Goal: Information Seeking & Learning: Learn about a topic

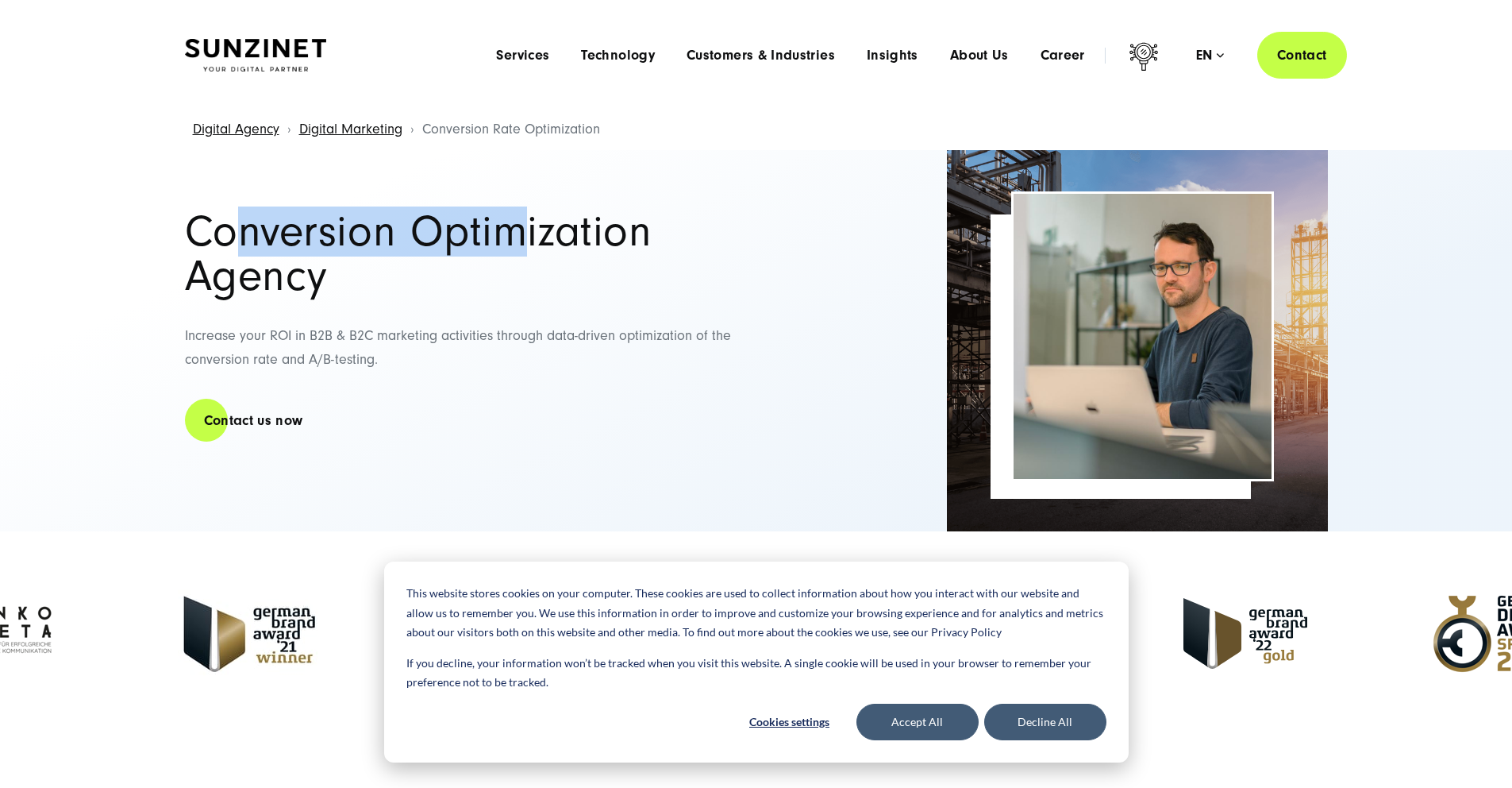
drag, startPoint x: 245, startPoint y: 238, endPoint x: 528, endPoint y: 246, distance: 283.1
click at [528, 246] on h1 "Conversion Optimization Agency" at bounding box center [463, 254] width 556 height 89
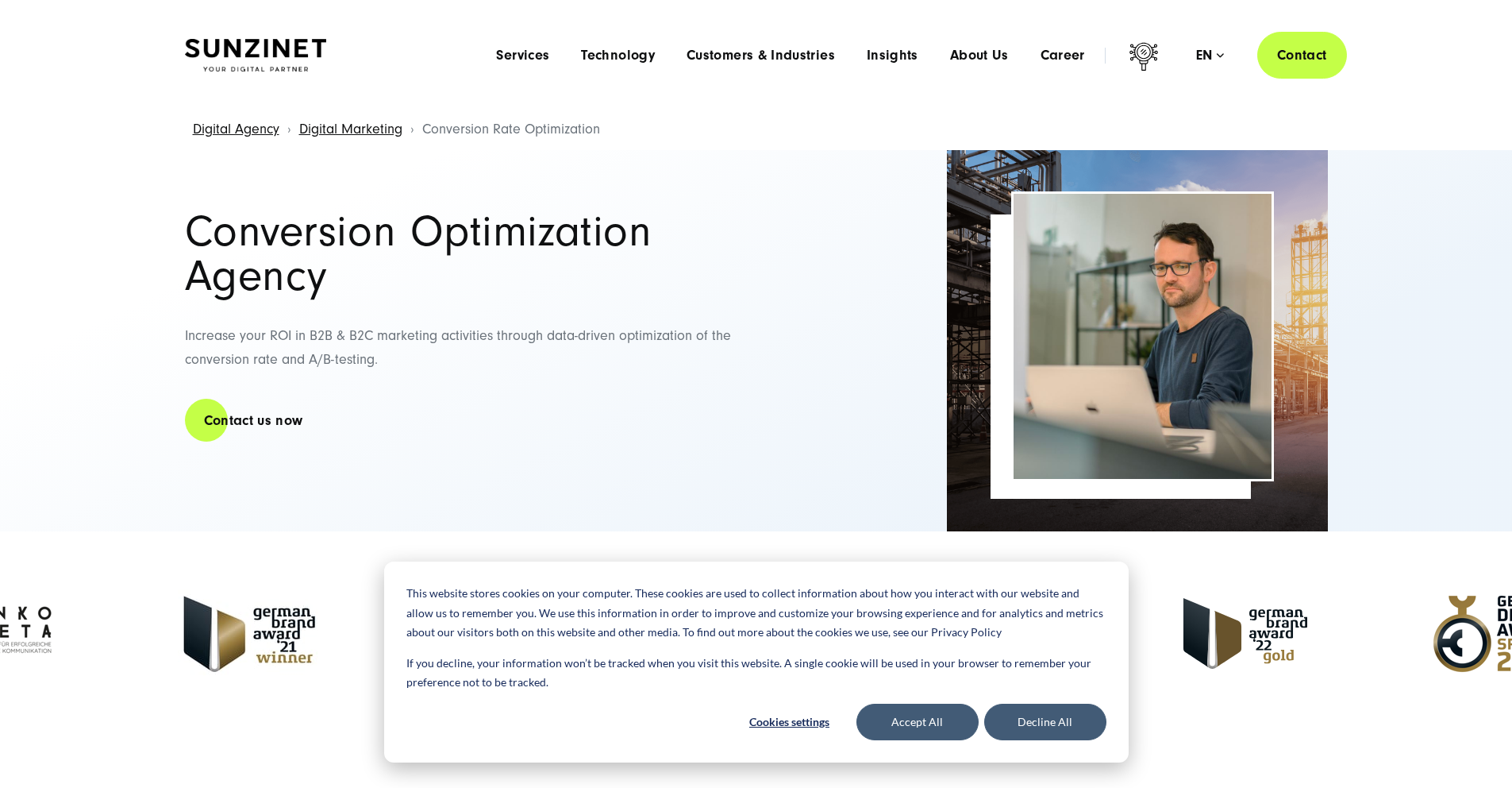
click at [528, 246] on h1 "Conversion Optimization Agency" at bounding box center [463, 254] width 556 height 89
drag, startPoint x: 289, startPoint y: 341, endPoint x: 579, endPoint y: 340, distance: 290.0
click at [579, 339] on p "Increase your ROI in B2B & B2C marketing activities through data-driven optimiz…" at bounding box center [463, 347] width 556 height 48
click at [579, 340] on p "Increase your ROI in B2B & B2C marketing activities through data-driven optimiz…" at bounding box center [463, 347] width 556 height 48
drag, startPoint x: 631, startPoint y: 340, endPoint x: 313, endPoint y: 333, distance: 318.1
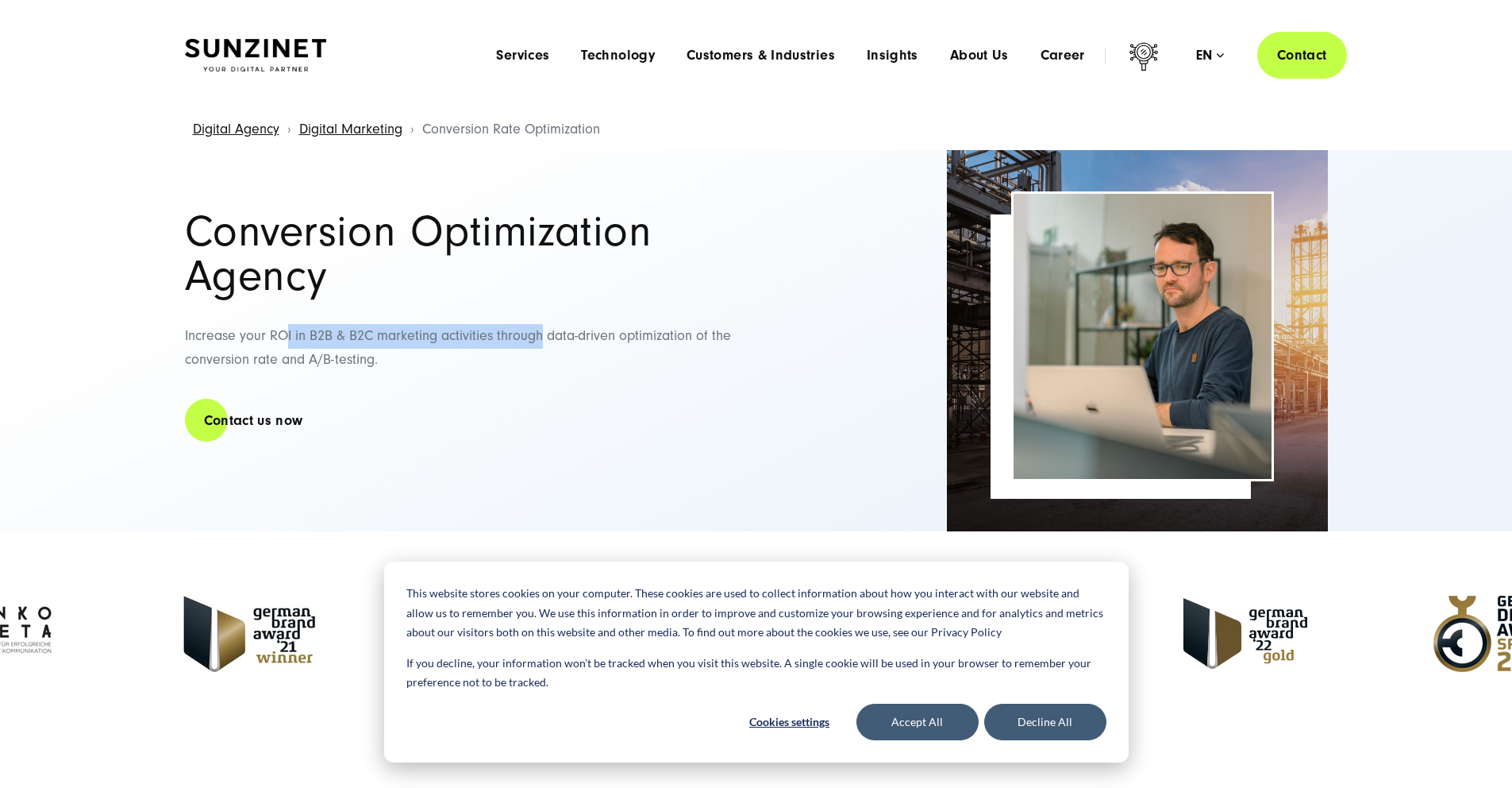
click at [313, 333] on p "Increase your ROI in B2B & B2C marketing activities through data-driven optimiz…" at bounding box center [463, 347] width 556 height 48
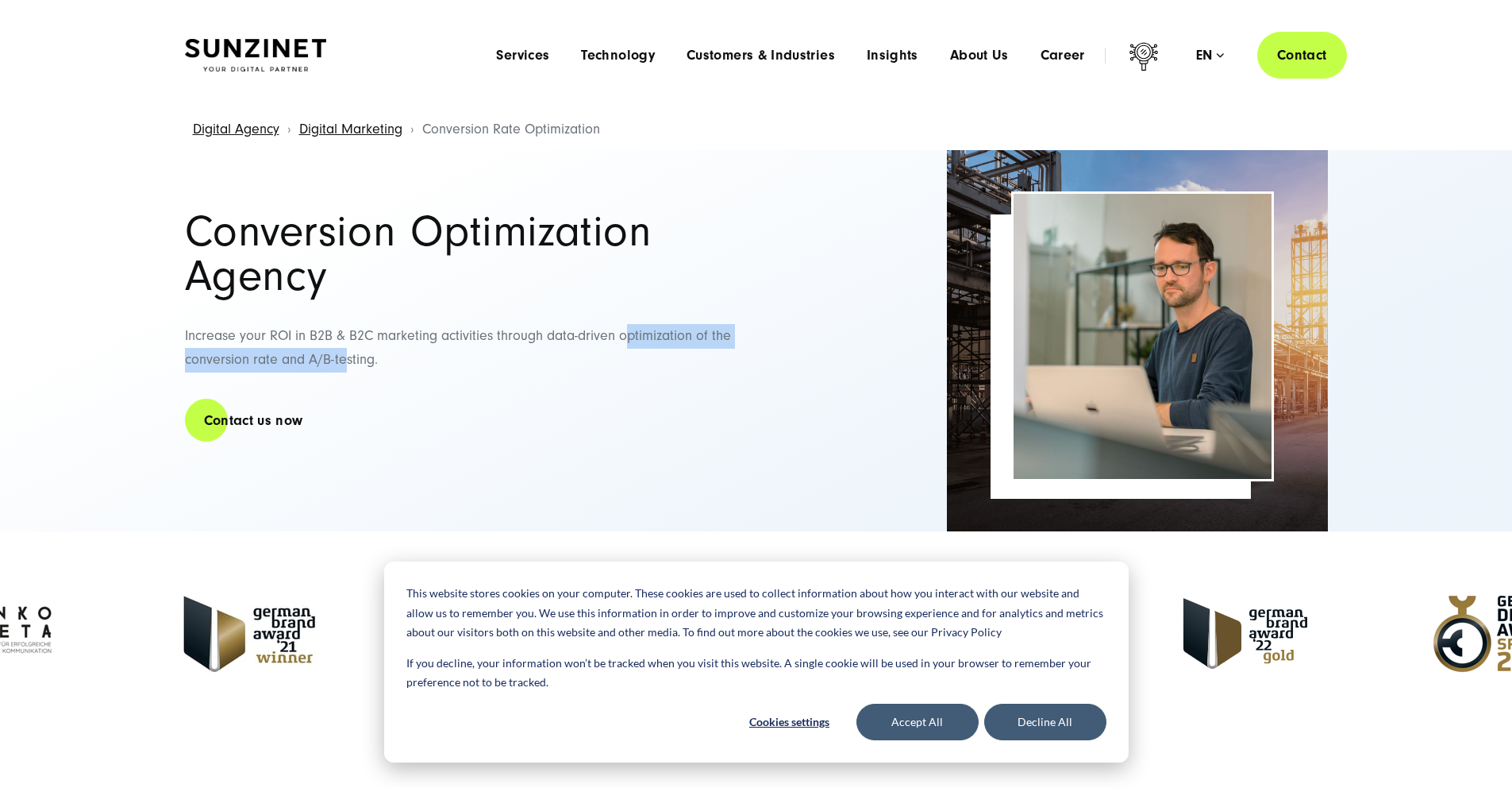
drag, startPoint x: 269, startPoint y: 364, endPoint x: 607, endPoint y: 374, distance: 338.1
click at [607, 373] on p "Increase your ROI in B2B & B2C marketing activities through data-driven optimiz…" at bounding box center [463, 347] width 556 height 48
drag, startPoint x: 573, startPoint y: 374, endPoint x: 191, endPoint y: 355, distance: 382.5
click at [191, 355] on p "Increase your ROI in B2B & B2C marketing activities through data-driven optimiz…" at bounding box center [463, 347] width 556 height 48
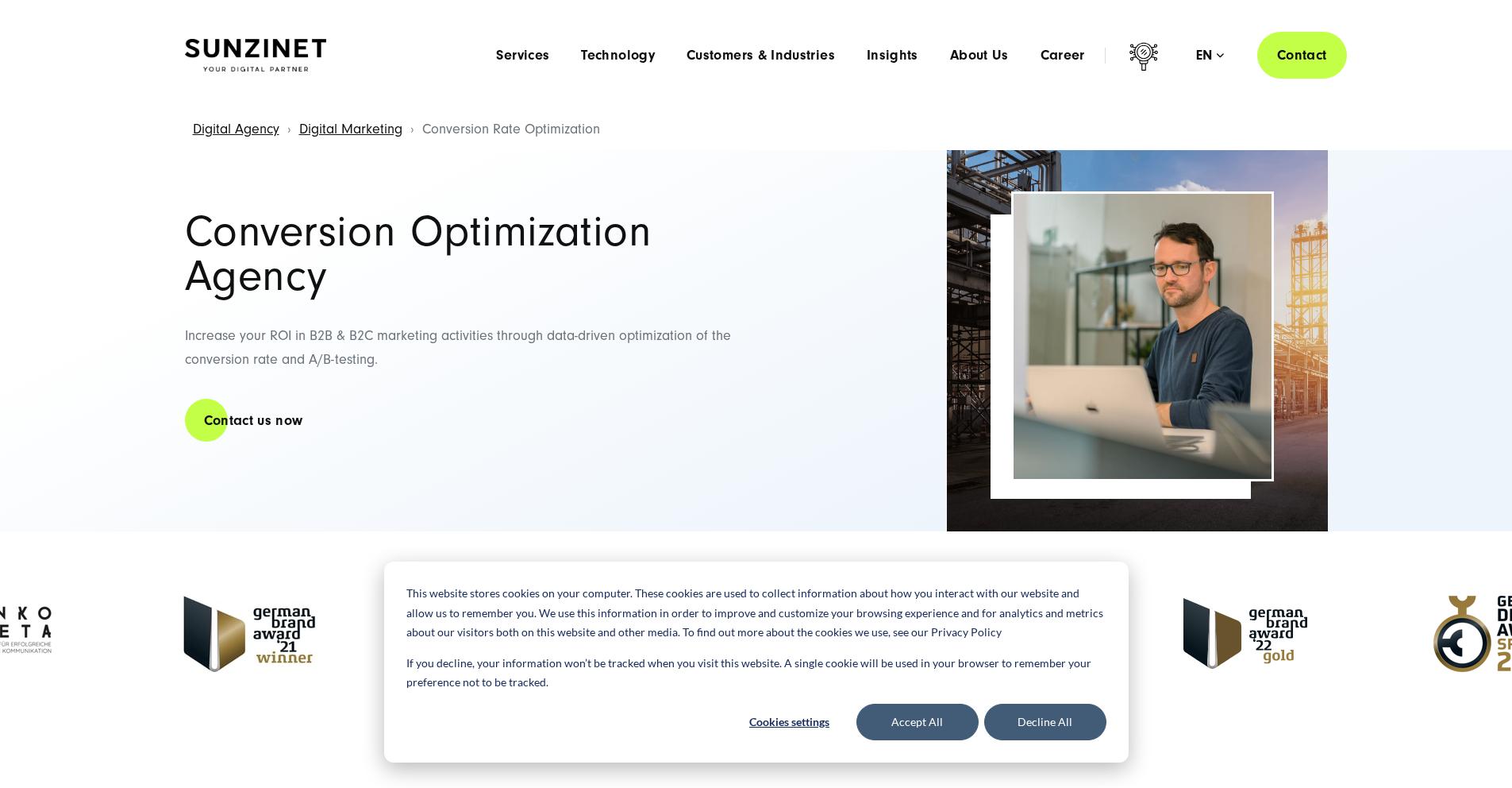
drag, startPoint x: 226, startPoint y: 368, endPoint x: 234, endPoint y: 375, distance: 10.6
click at [227, 368] on p "Increase your ROI in B2B & B2C marketing activities through data-driven optimiz…" at bounding box center [463, 347] width 556 height 48
drag, startPoint x: 264, startPoint y: 364, endPoint x: 611, endPoint y: 362, distance: 347.0
click at [610, 362] on p "Increase your ROI in B2B & B2C marketing activities through data-driven optimiz…" at bounding box center [463, 347] width 556 height 48
click at [611, 362] on p "Increase your ROI in B2B & B2C marketing activities through data-driven optimiz…" at bounding box center [463, 347] width 556 height 48
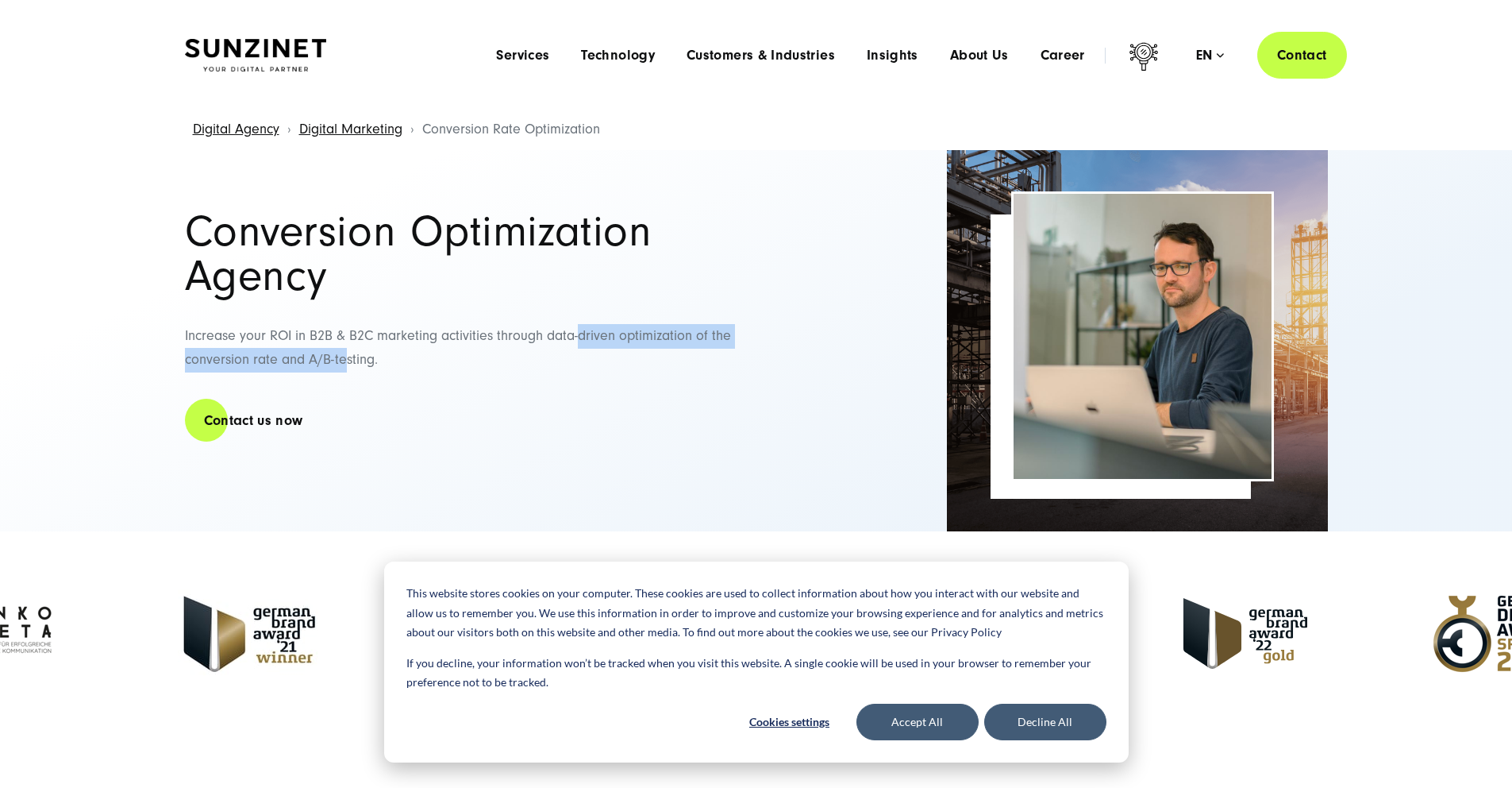
drag, startPoint x: 611, startPoint y: 373, endPoint x: 189, endPoint y: 369, distance: 422.0
click at [189, 369] on p "Increase your ROI in B2B & B2C marketing activities through data-driven optimiz…" at bounding box center [463, 347] width 556 height 48
drag, startPoint x: 189, startPoint y: 369, endPoint x: 237, endPoint y: 360, distance: 48.8
click at [192, 367] on p "Increase your ROI in B2B & B2C marketing activities through data-driven optimiz…" at bounding box center [463, 347] width 556 height 48
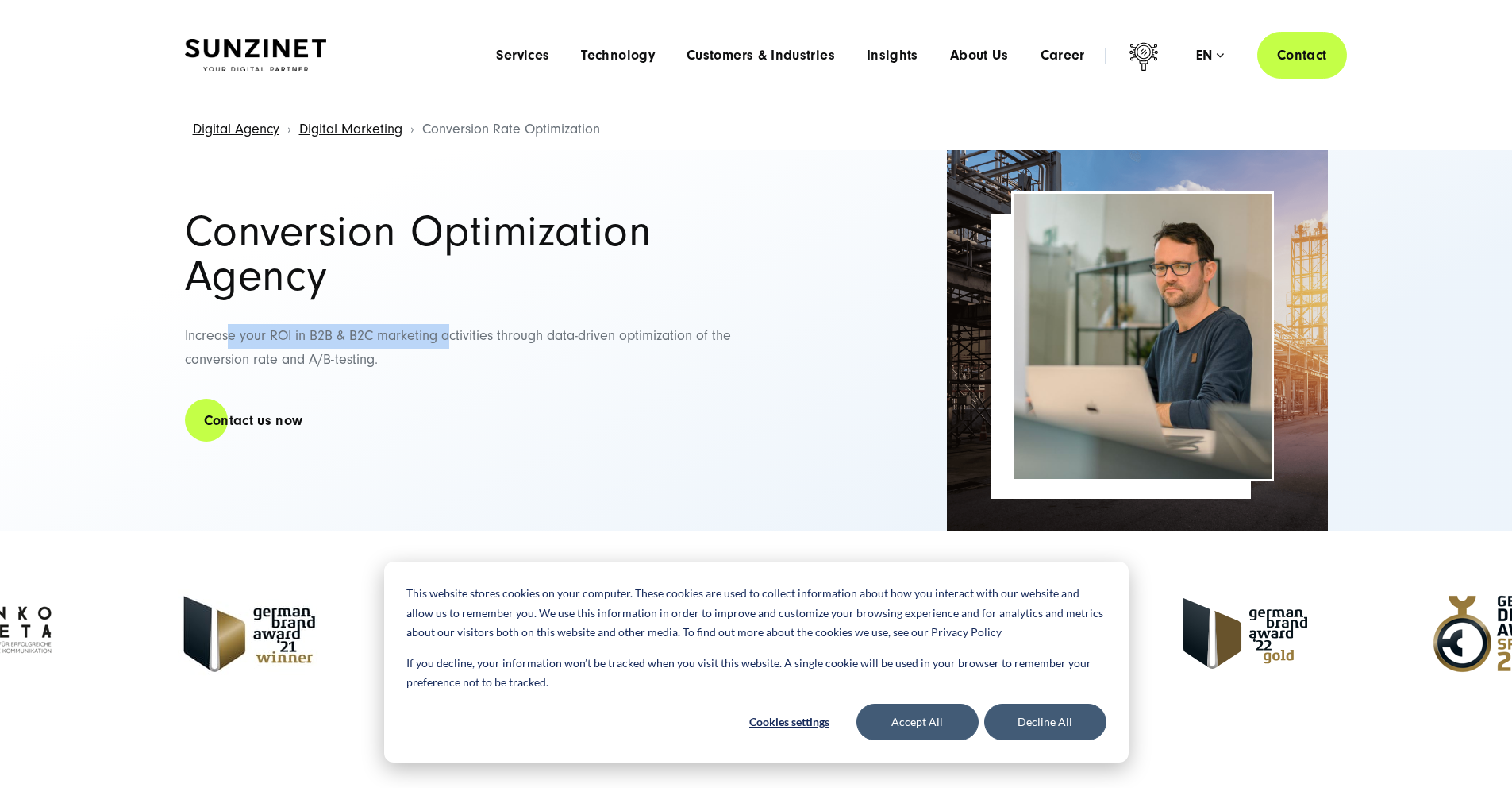
drag, startPoint x: 257, startPoint y: 328, endPoint x: 658, endPoint y: 333, distance: 401.0
click at [620, 337] on p "Increase your ROI in B2B & B2C marketing activities through data-driven optimiz…" at bounding box center [463, 347] width 556 height 48
click at [658, 333] on p "Increase your ROI in B2B & B2C marketing activities through data-driven optimiz…" at bounding box center [463, 347] width 556 height 48
drag, startPoint x: 625, startPoint y: 350, endPoint x: 168, endPoint y: 337, distance: 457.2
click at [168, 337] on div "Conversion Optimization Agency Increase your ROI in B2B & B2C marketing activit…" at bounding box center [757, 340] width 1207 height 381
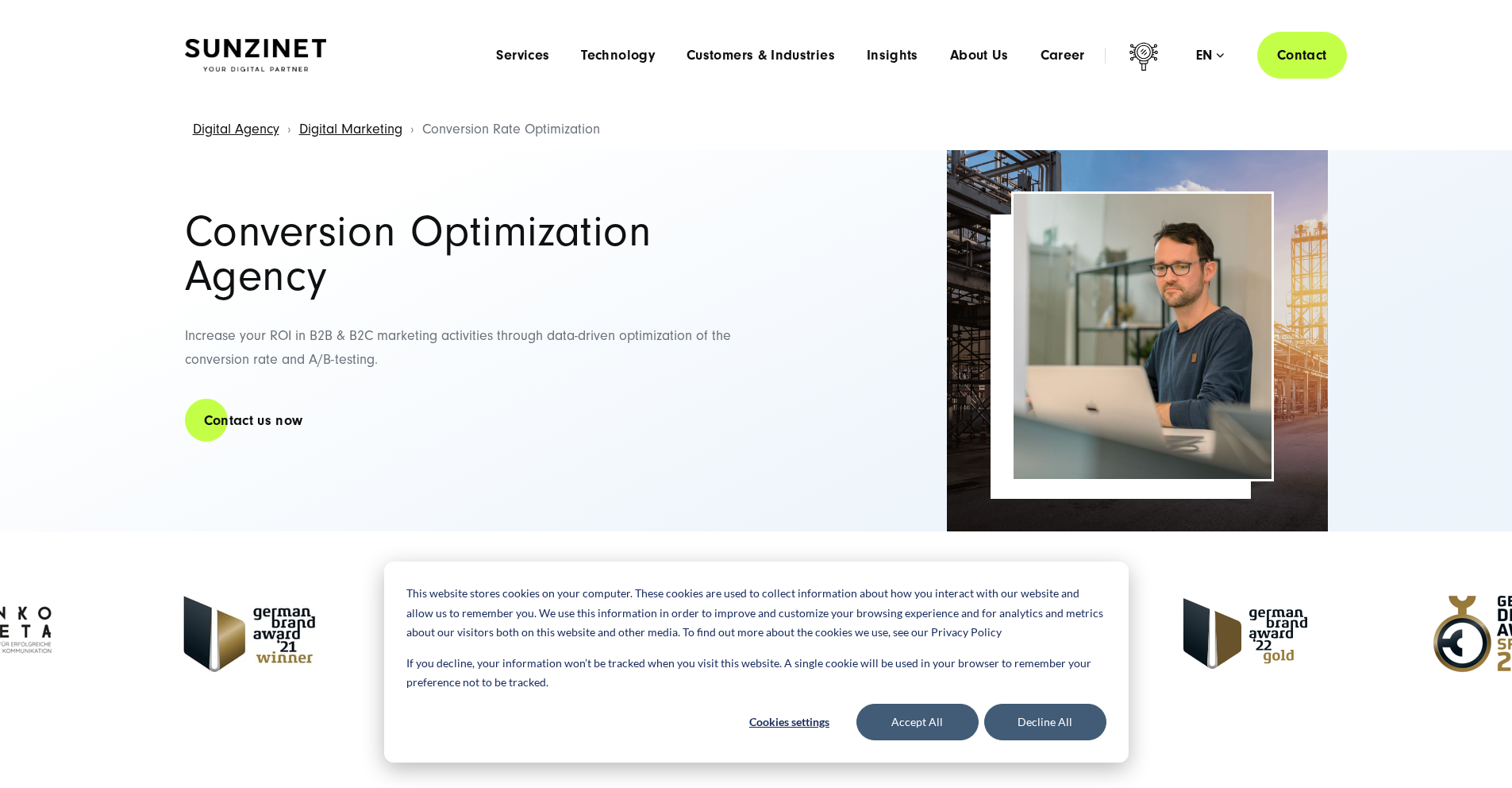
drag, startPoint x: 168, startPoint y: 337, endPoint x: 199, endPoint y: 360, distance: 38.6
click at [168, 337] on div "Conversion Optimization Agency Increase your ROI in B2B & B2C marketing activit…" at bounding box center [757, 340] width 1207 height 381
drag, startPoint x: 299, startPoint y: 373, endPoint x: 577, endPoint y: 381, distance: 278.1
click at [565, 373] on p "Increase your ROI in B2B & B2C marketing activities through data-driven optimiz…" at bounding box center [463, 347] width 556 height 48
click at [596, 373] on p "Increase your ROI in B2B & B2C marketing activities through data-driven optimiz…" at bounding box center [463, 347] width 556 height 48
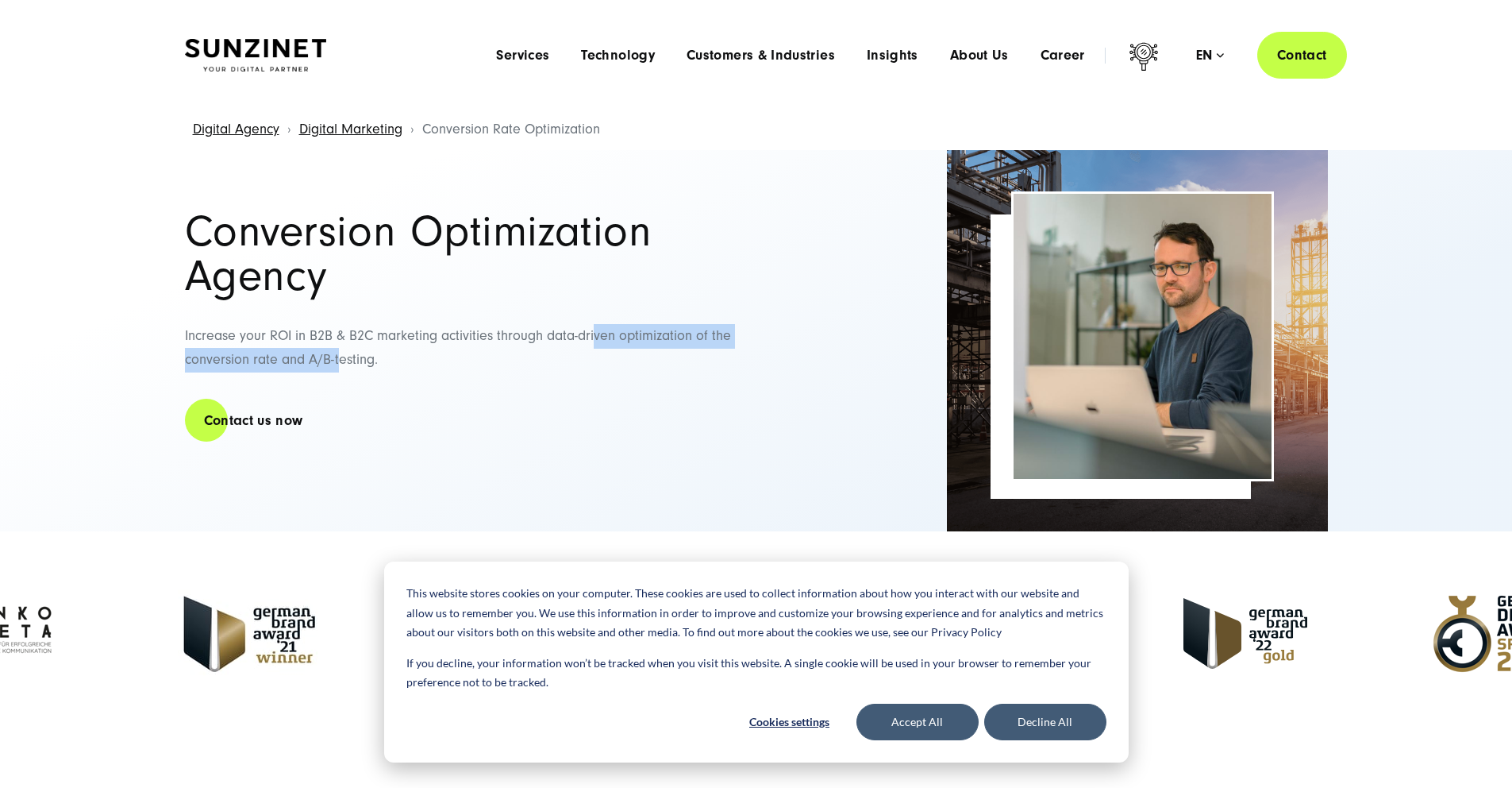
drag, startPoint x: 599, startPoint y: 356, endPoint x: 181, endPoint y: 361, distance: 418.0
click at [181, 361] on div "Conversion Optimization Agency Increase your ROI in B2B & B2C marketing activit…" at bounding box center [757, 340] width 1207 height 381
drag, startPoint x: 181, startPoint y: 361, endPoint x: 241, endPoint y: 355, distance: 60.3
click at [182, 361] on div "Conversion Optimization Agency Increase your ROI in B2B & B2C marketing activit…" at bounding box center [757, 340] width 1207 height 381
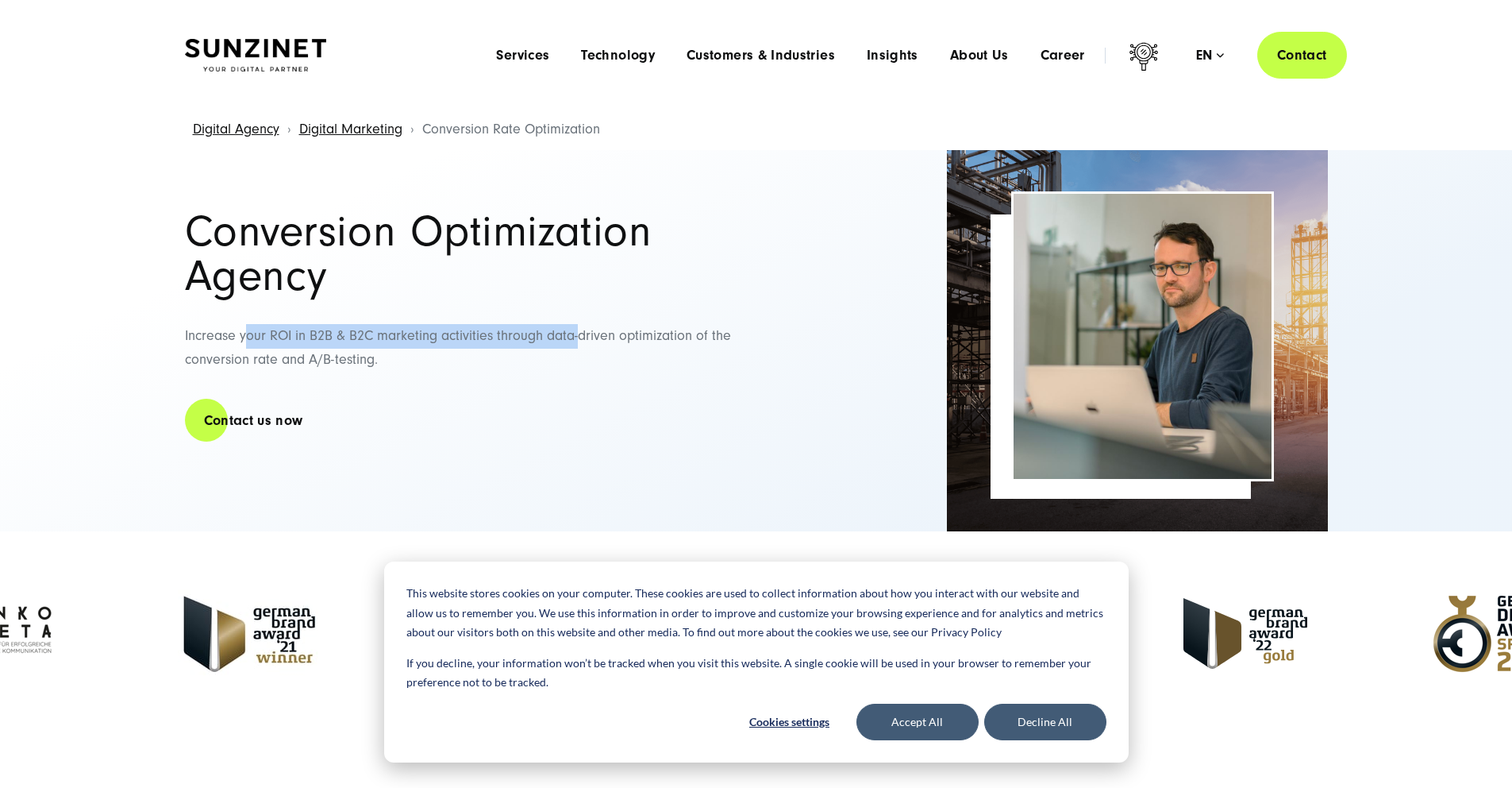
drag, startPoint x: 263, startPoint y: 331, endPoint x: 741, endPoint y: 340, distance: 478.1
click at [741, 340] on div "Conversion Optimization Agency Increase your ROI in B2B & B2C marketing activit…" at bounding box center [756, 340] width 1143 height 381
click at [653, 339] on p "Increase your ROI in B2B & B2C marketing activities through data-driven optimiz…" at bounding box center [463, 347] width 556 height 48
drag, startPoint x: 617, startPoint y: 333, endPoint x: 244, endPoint y: 342, distance: 373.1
click at [244, 342] on p "Increase your ROI in B2B & B2C marketing activities through data-driven optimiz…" at bounding box center [463, 347] width 556 height 48
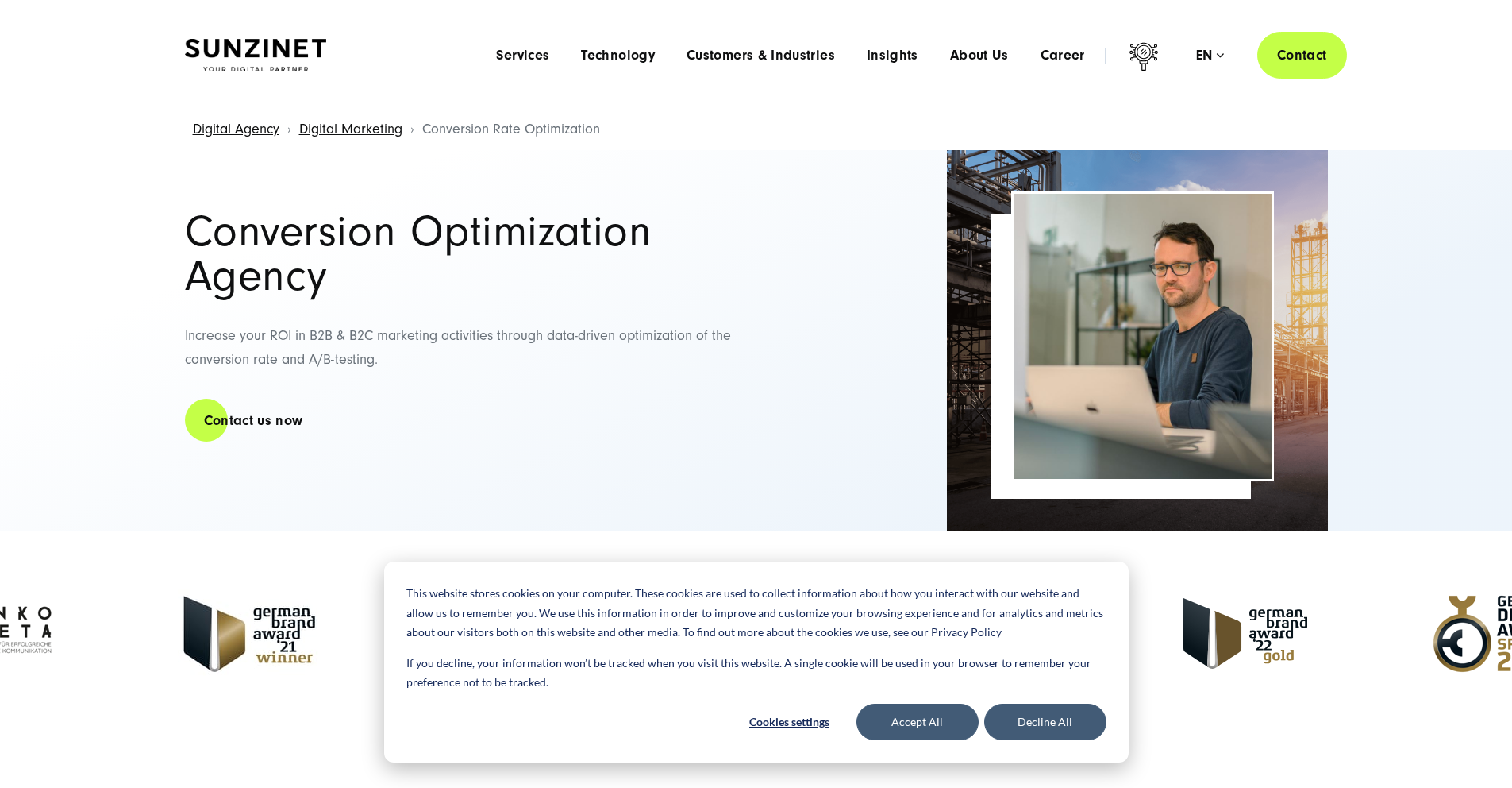
click at [245, 342] on p "Increase your ROI in B2B & B2C marketing activities through data-driven optimiz…" at bounding box center [463, 347] width 556 height 48
drag, startPoint x: 442, startPoint y: 337, endPoint x: 656, endPoint y: 346, distance: 214.2
click at [656, 346] on p "Increase your ROI in B2B & B2C marketing activities through data-driven optimiz…" at bounding box center [463, 347] width 556 height 48
click at [656, 345] on p "Increase your ROI in B2B & B2C marketing activities through data-driven optimiz…" at bounding box center [463, 347] width 556 height 48
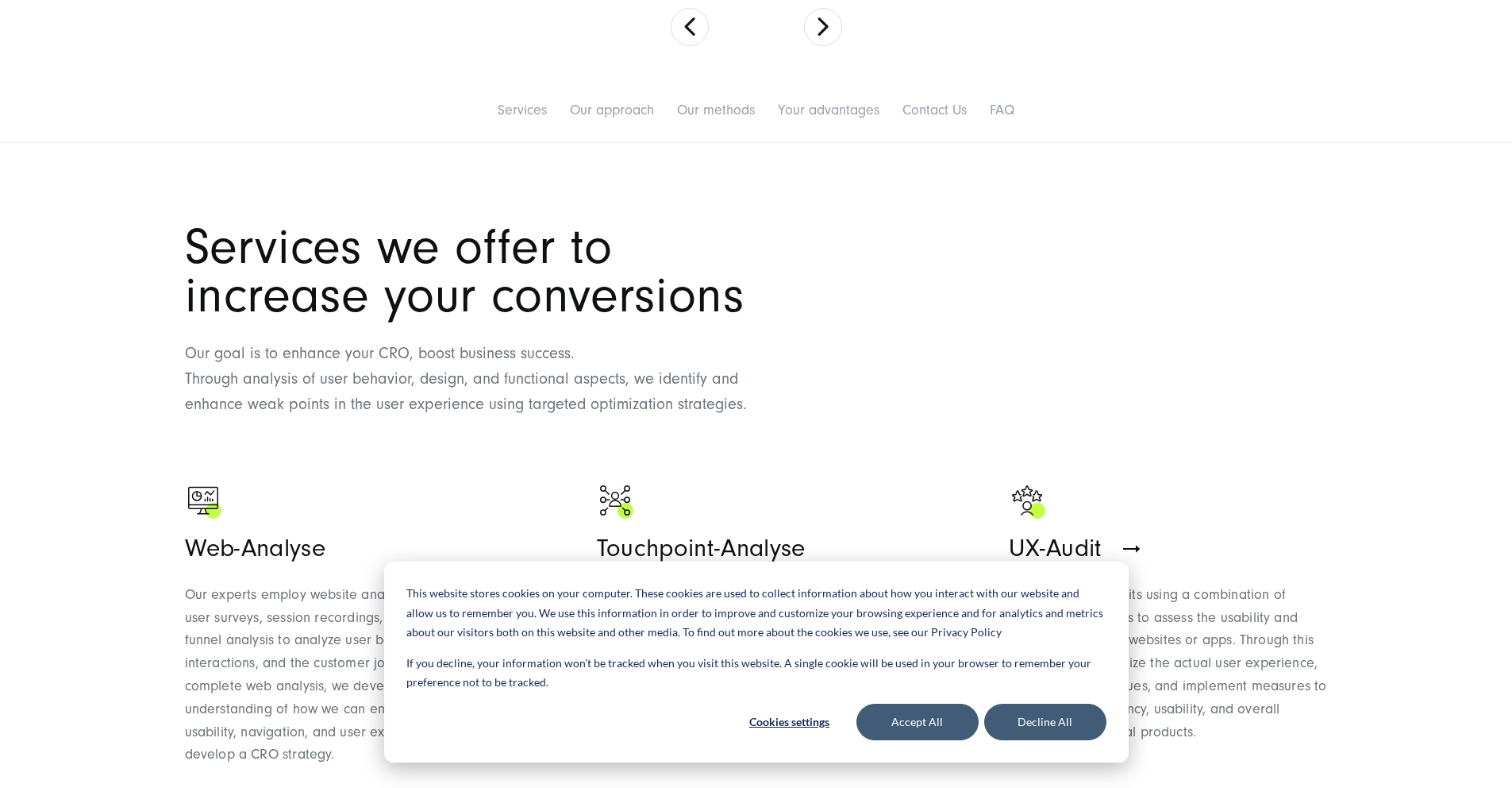
scroll to position [728, 0]
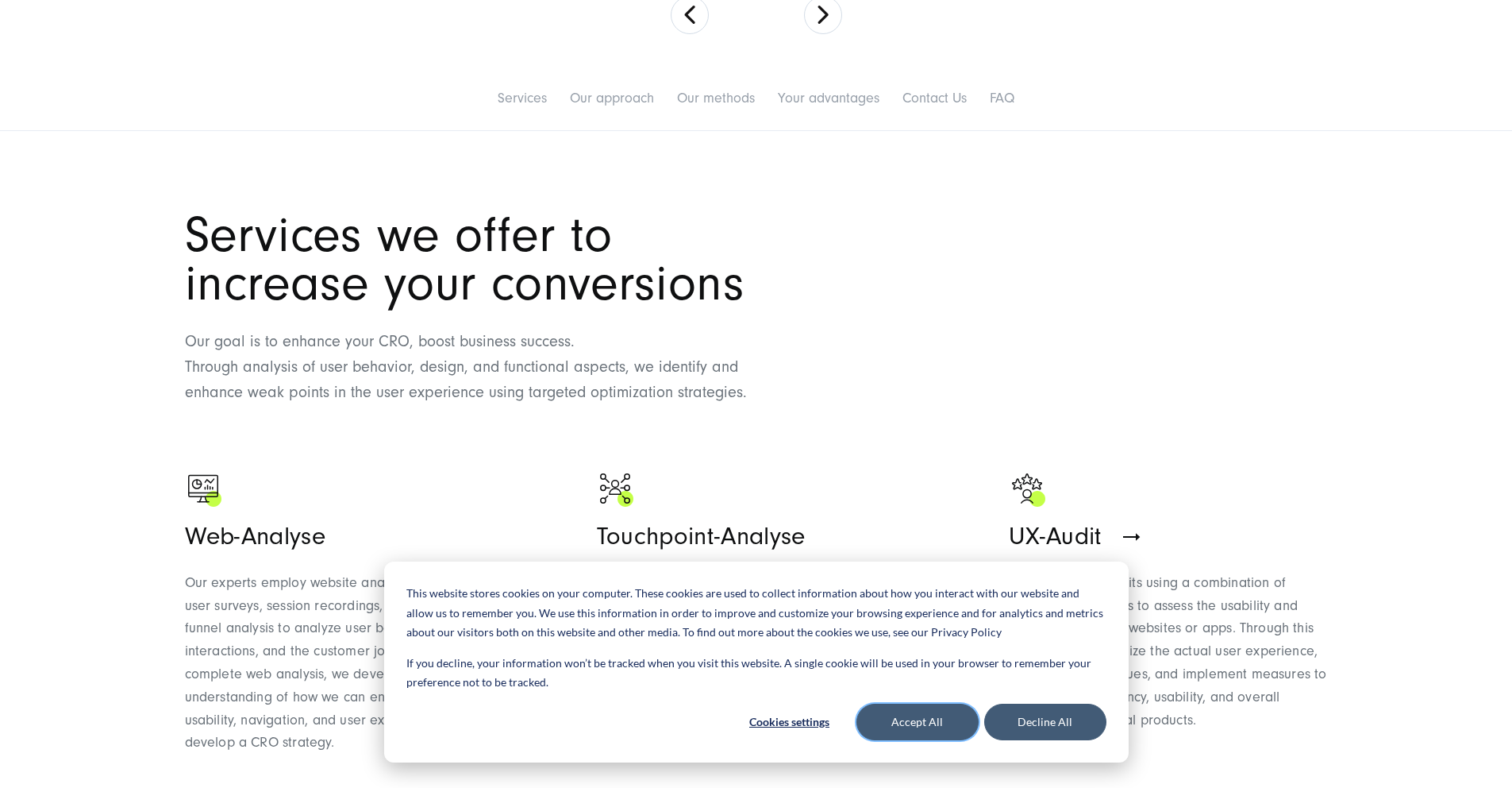
click at [905, 725] on button "Accept All" at bounding box center [917, 722] width 122 height 37
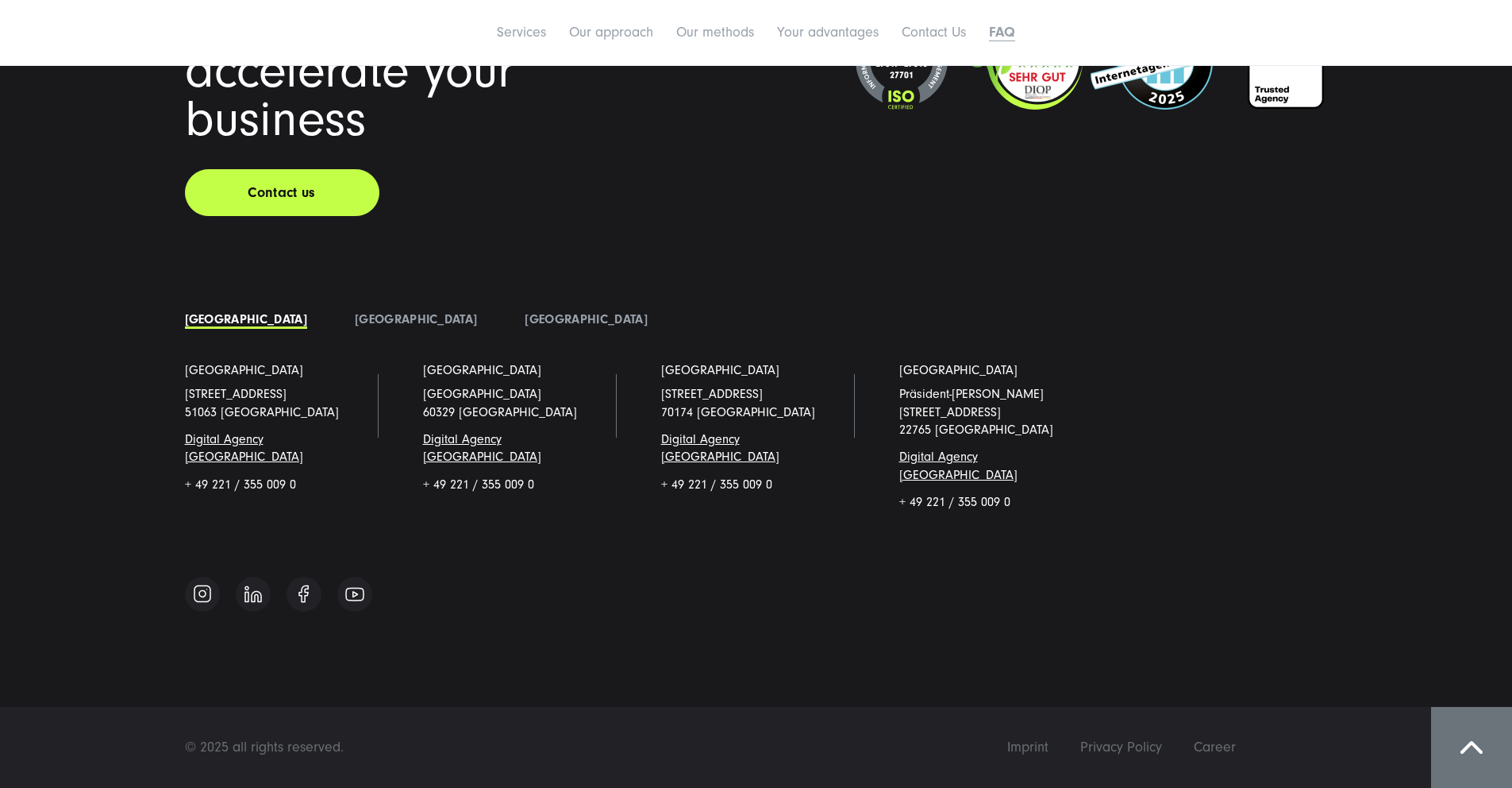
scroll to position [9166, 0]
